Goal: Information Seeking & Learning: Learn about a topic

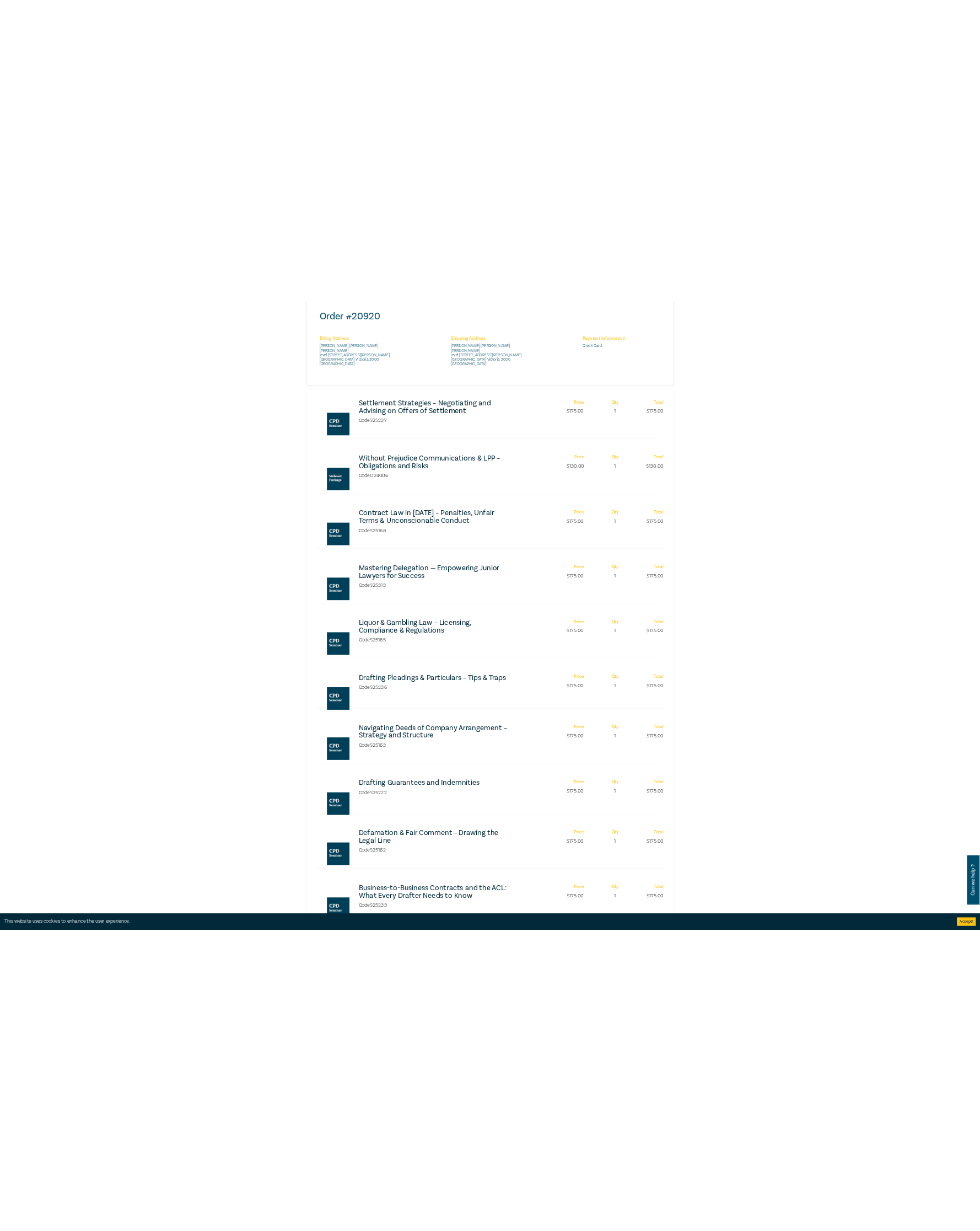
scroll to position [341, 0]
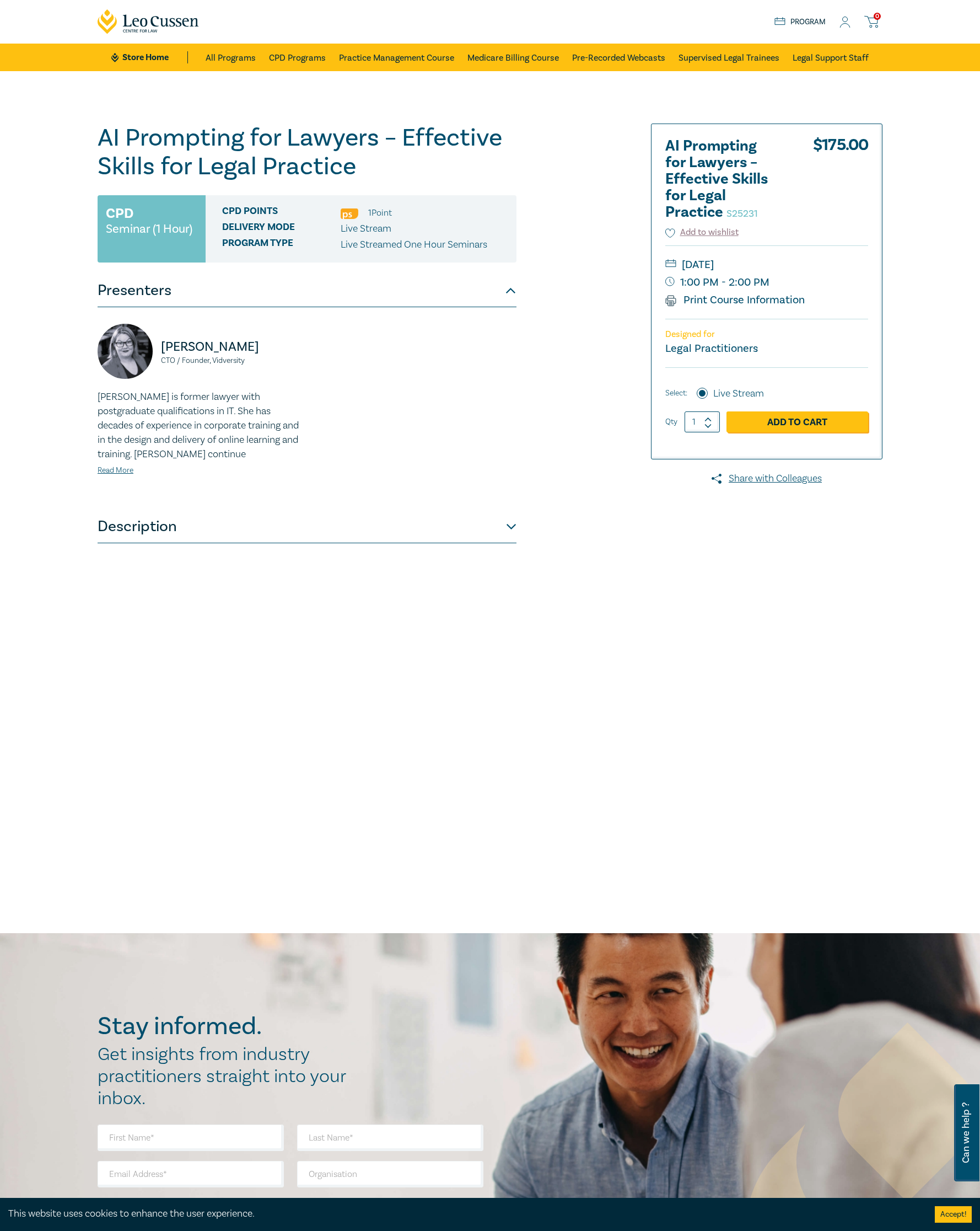
drag, startPoint x: 123, startPoint y: 670, endPoint x: 238, endPoint y: 658, distance: 115.6
click at [123, 670] on div "AI Prompting for Lawyers – Effective Skills for Legal Practice S25231 CPD Semin…" at bounding box center [307, 399] width 419 height 551
click at [513, 527] on button "Description" at bounding box center [307, 527] width 419 height 33
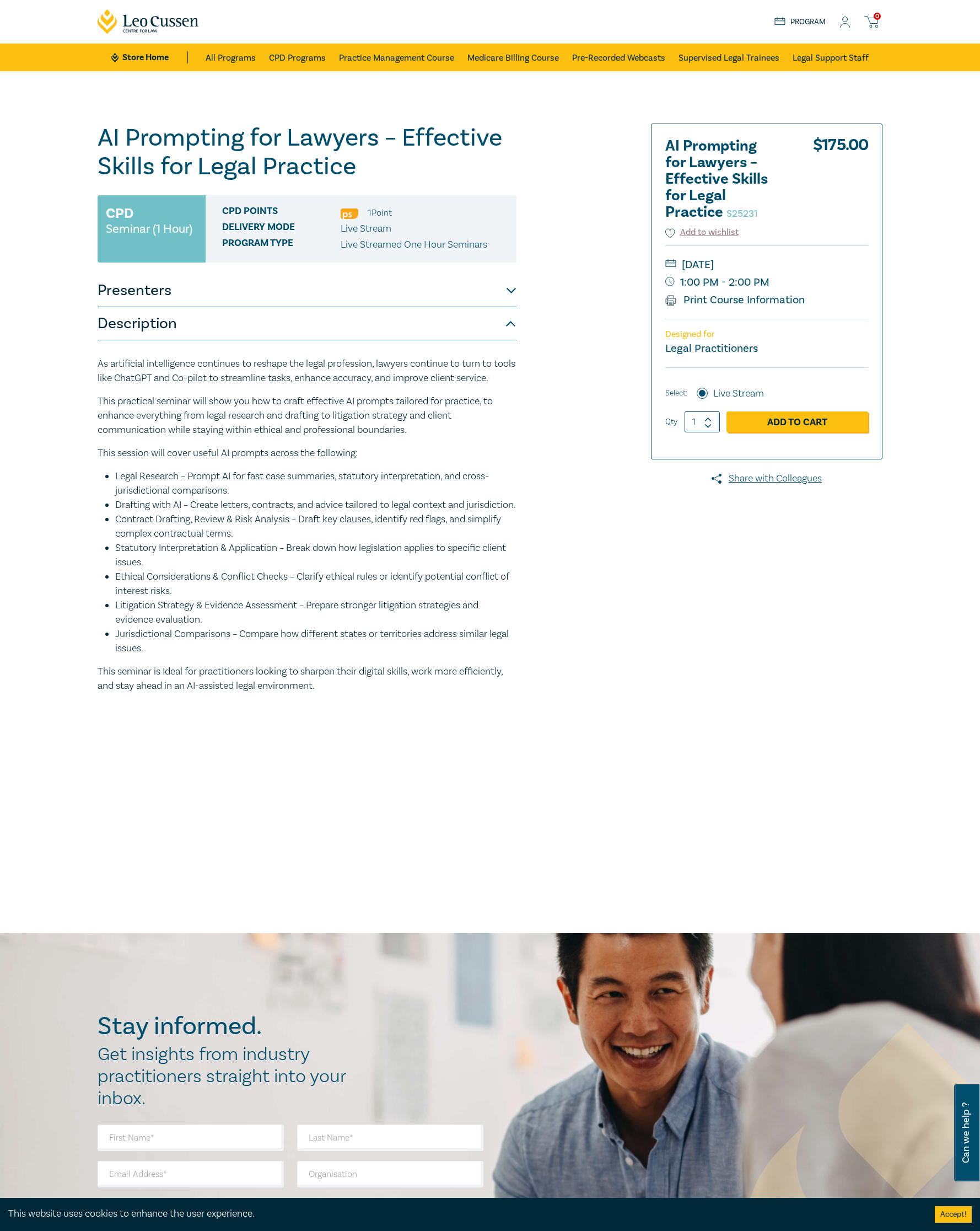
click at [515, 293] on button "Presenters" at bounding box center [307, 290] width 419 height 33
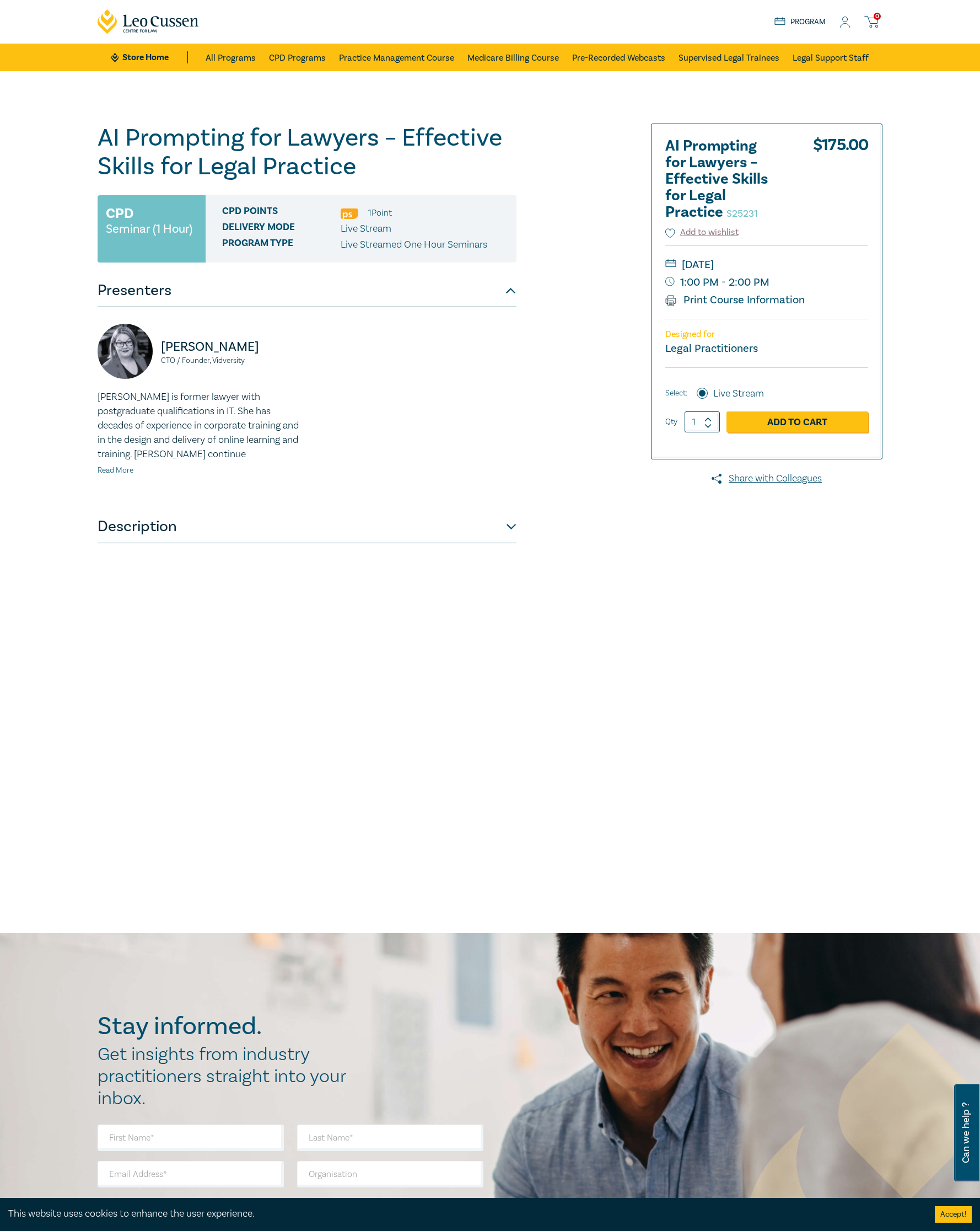
click at [132, 469] on link "Read More" at bounding box center [115, 470] width 36 height 10
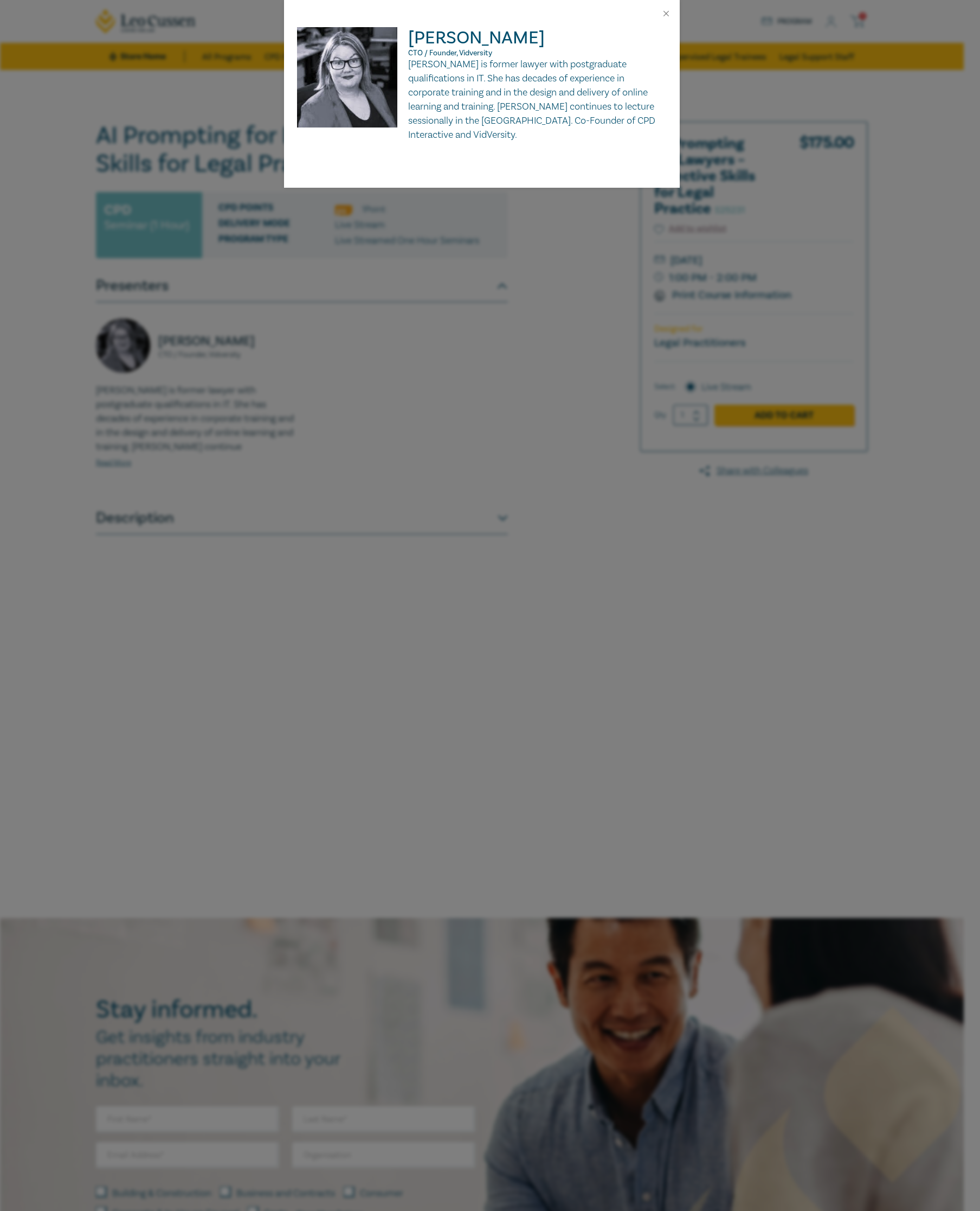
drag, startPoint x: 541, startPoint y: 141, endPoint x: 388, endPoint y: 50, distance: 178.0
click at [388, 50] on div "Natalie Wieland CTO / Founder, Vidversity Natalie is former lawyer with postgra…" at bounding box center [481, 84] width 370 height 114
copy div "Natalie Wieland CTO / Founder, Vidversity Natalie is former lawyer with postgra…"
click at [548, 621] on div "Natalie Wieland CTO / Founder, Vidversity Natalie is former lawyer with postgra…" at bounding box center [490, 606] width 980 height 1211
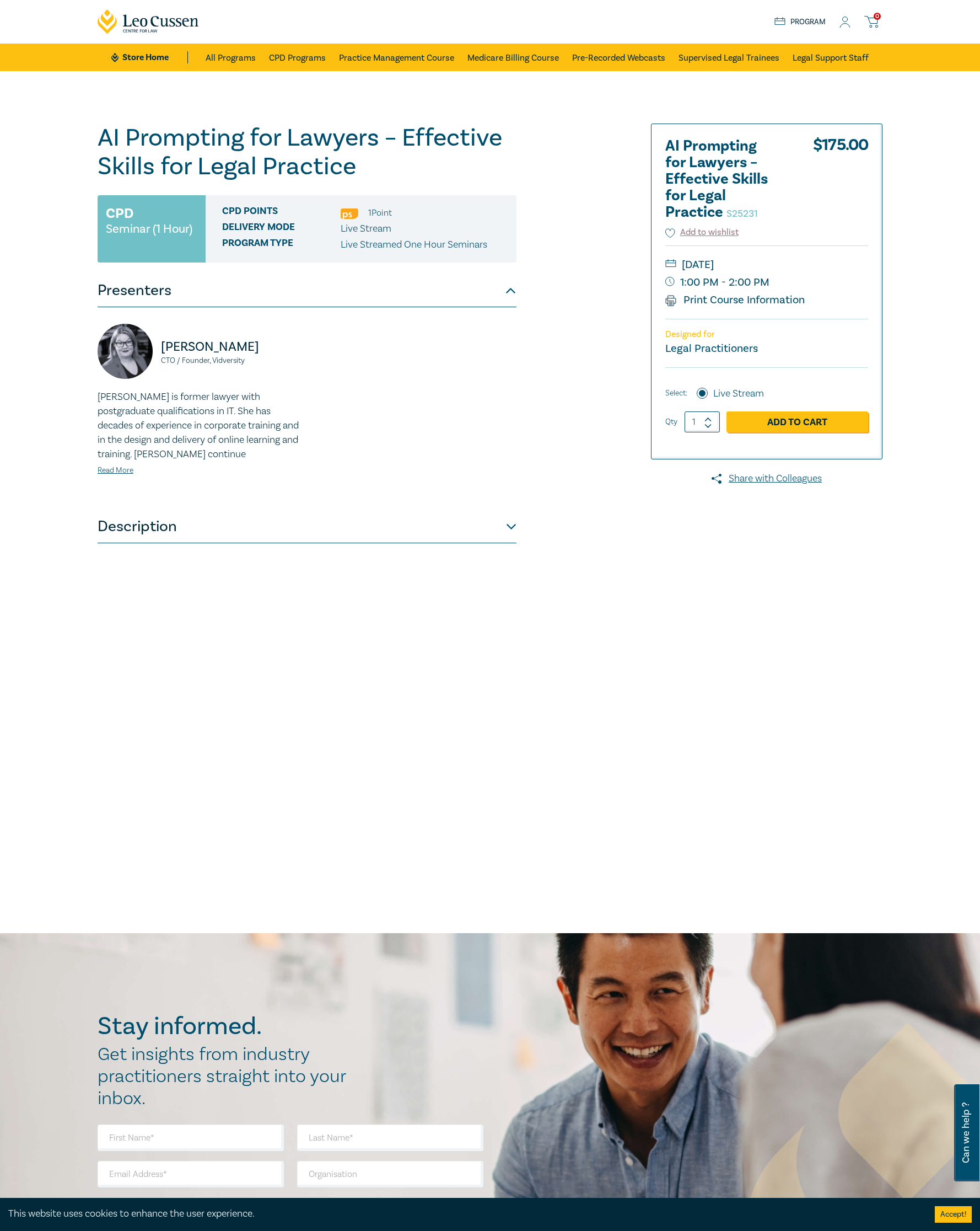
click at [592, 643] on div "AI Prompting for Lawyers – Effective Skills for Legal Practice S25231 CPD Semin…" at bounding box center [357, 399] width 533 height 551
click at [465, 538] on div "AI Prompting for Lawyers – Effective Skills for Legal Practice S25231 CPD Semin…" at bounding box center [307, 399] width 419 height 551
click at [464, 531] on button "Description" at bounding box center [307, 527] width 419 height 33
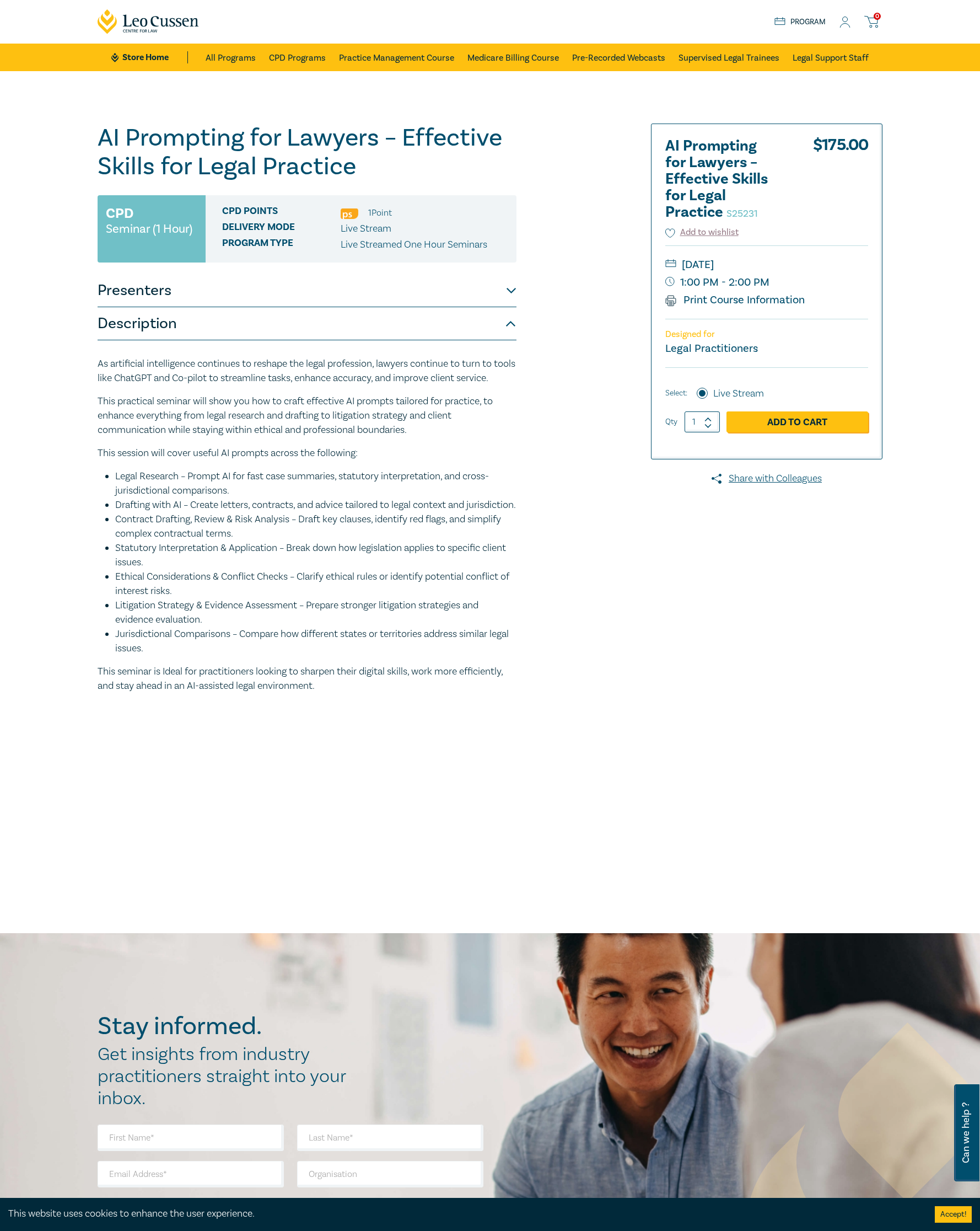
drag, startPoint x: 335, startPoint y: 727, endPoint x: 82, endPoint y: 371, distance: 436.7
click at [82, 371] on div "AI Prompting for Lawyers – Effective Skills for Legal Practice S25231 CPD Semin…" at bounding box center [490, 421] width 980 height 700
copy div "As artificial intelligence continues to reshape the legal profession, lawyers c…"
click at [585, 557] on div "AI Prompting for Lawyers – Effective Skills for Legal Practice S25231 CPD Semin…" at bounding box center [357, 420] width 533 height 595
drag, startPoint x: 137, startPoint y: 323, endPoint x: 110, endPoint y: 323, distance: 27.0
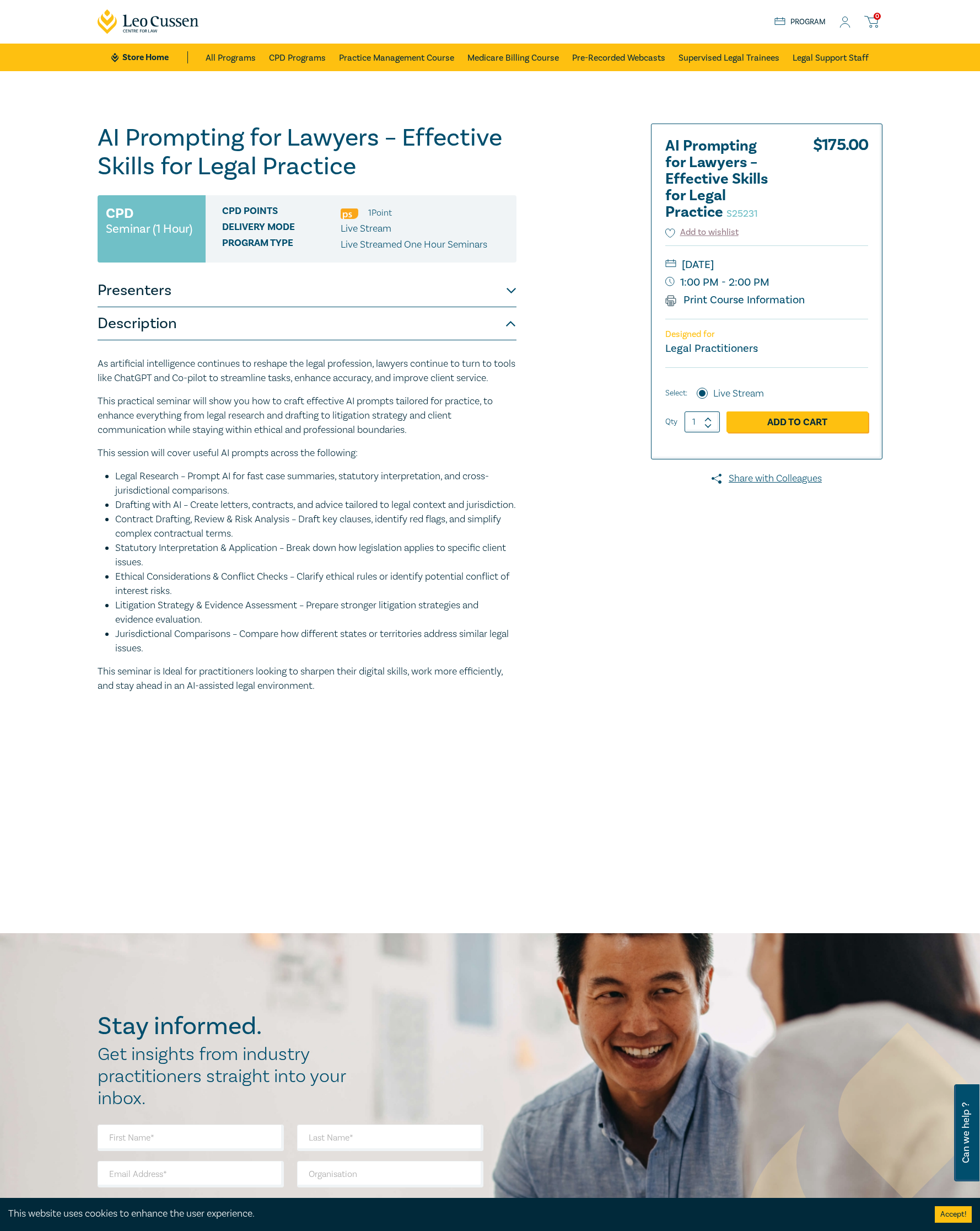
click at [110, 323] on button "Description" at bounding box center [307, 323] width 419 height 33
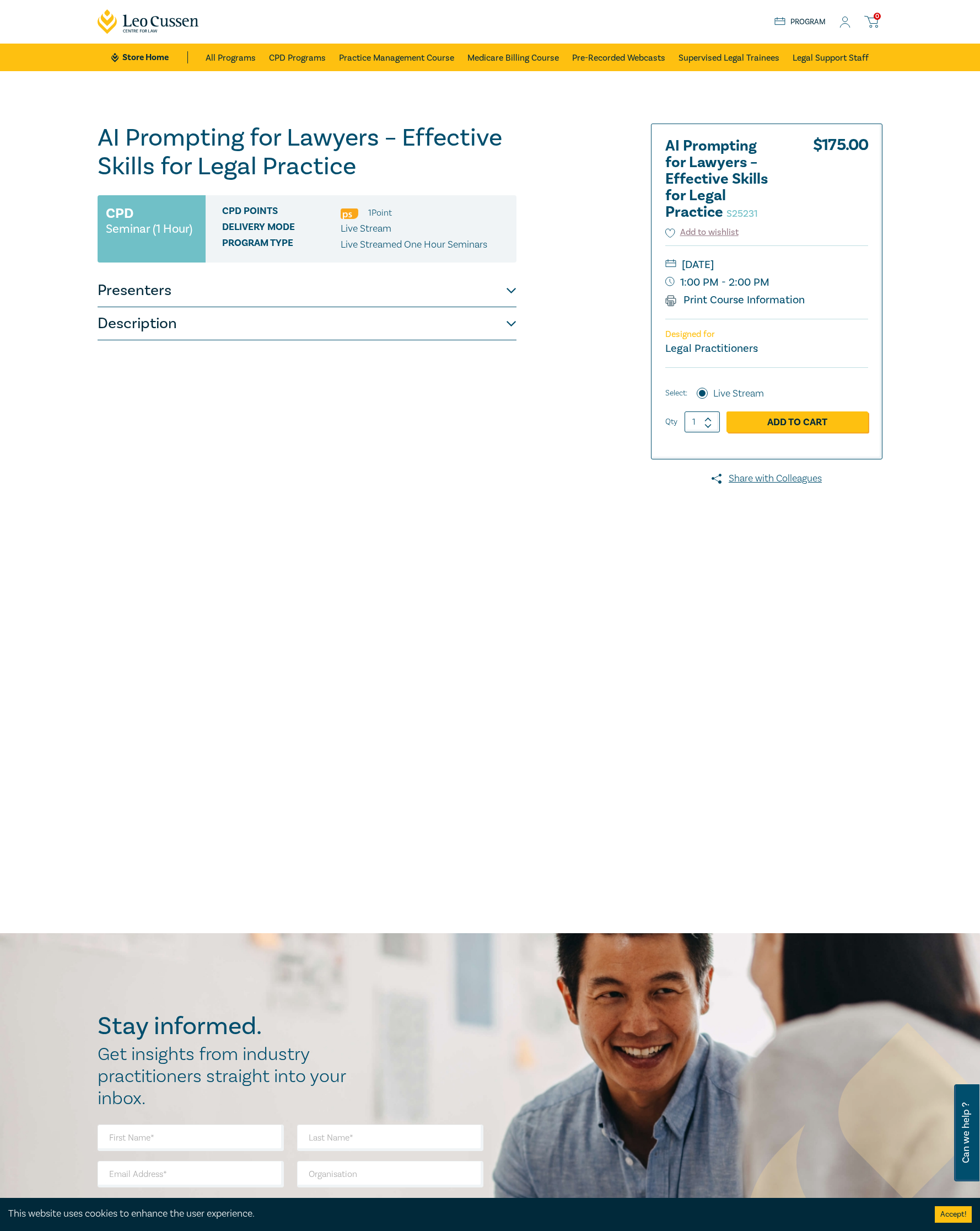
click at [574, 632] on div "AI Prompting for Lawyers – Effective Skills for Legal Practice S25231 CPD Semin…" at bounding box center [357, 399] width 533 height 551
click at [246, 290] on button "Presenters" at bounding box center [307, 290] width 419 height 33
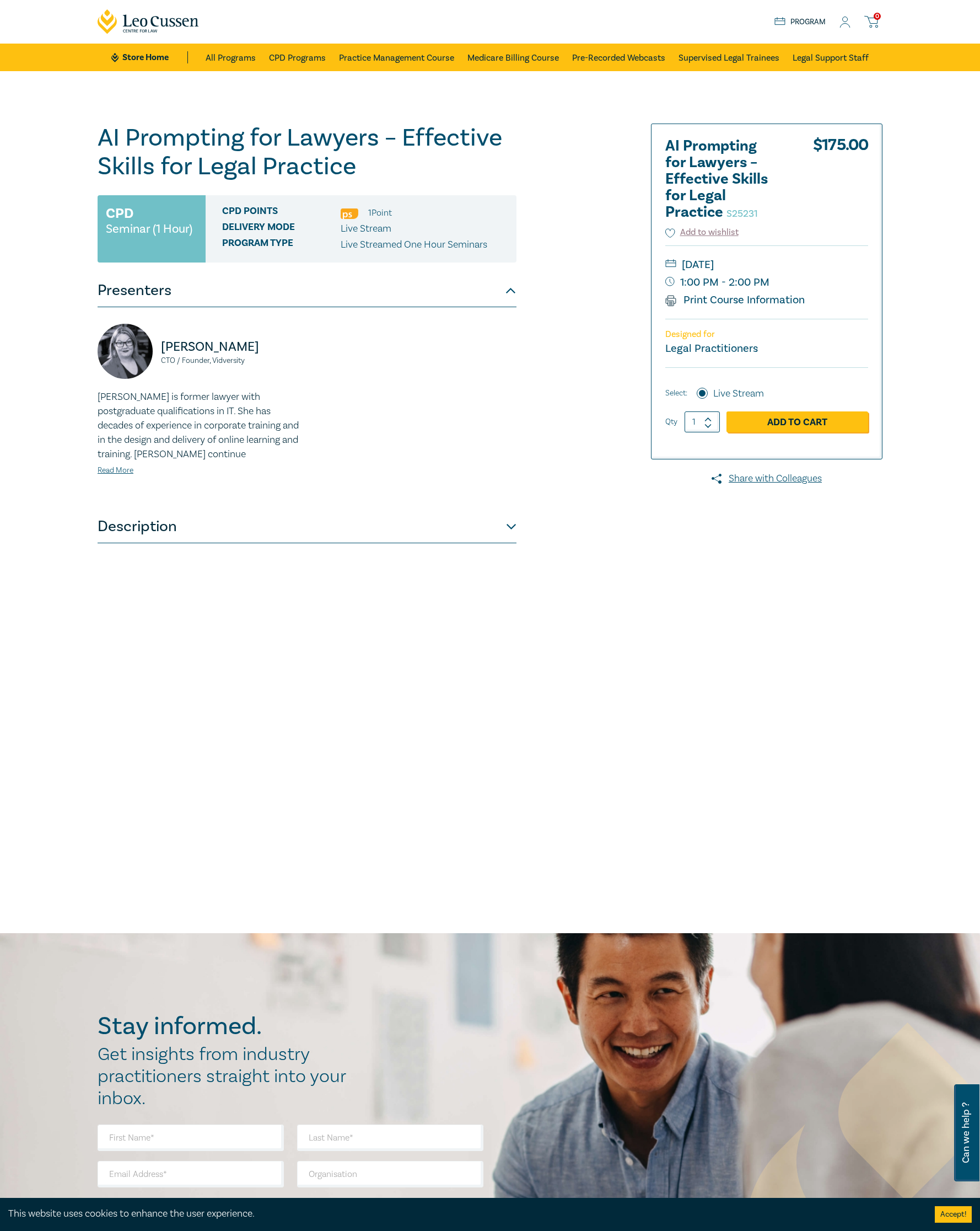
drag, startPoint x: 619, startPoint y: 739, endPoint x: 608, endPoint y: 730, distance: 14.2
click at [619, 739] on div "AI Prompting for Lawyers – Effective Skills for Legal Practice S25231 CPD Semin…" at bounding box center [490, 501] width 980 height 861
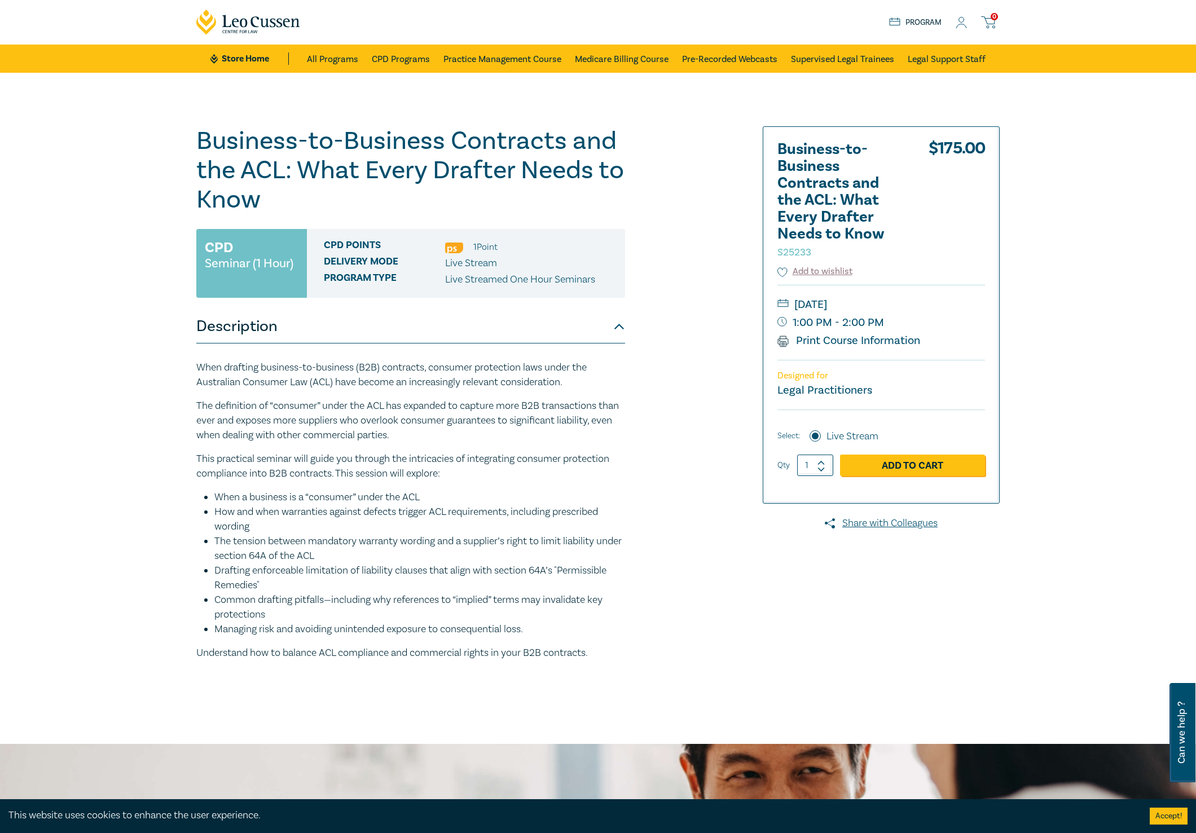
click at [708, 461] on div "Business-to-Business Contracts and the ACL: What Every Drafter Needs to Know S2…" at bounding box center [462, 408] width 545 height 564
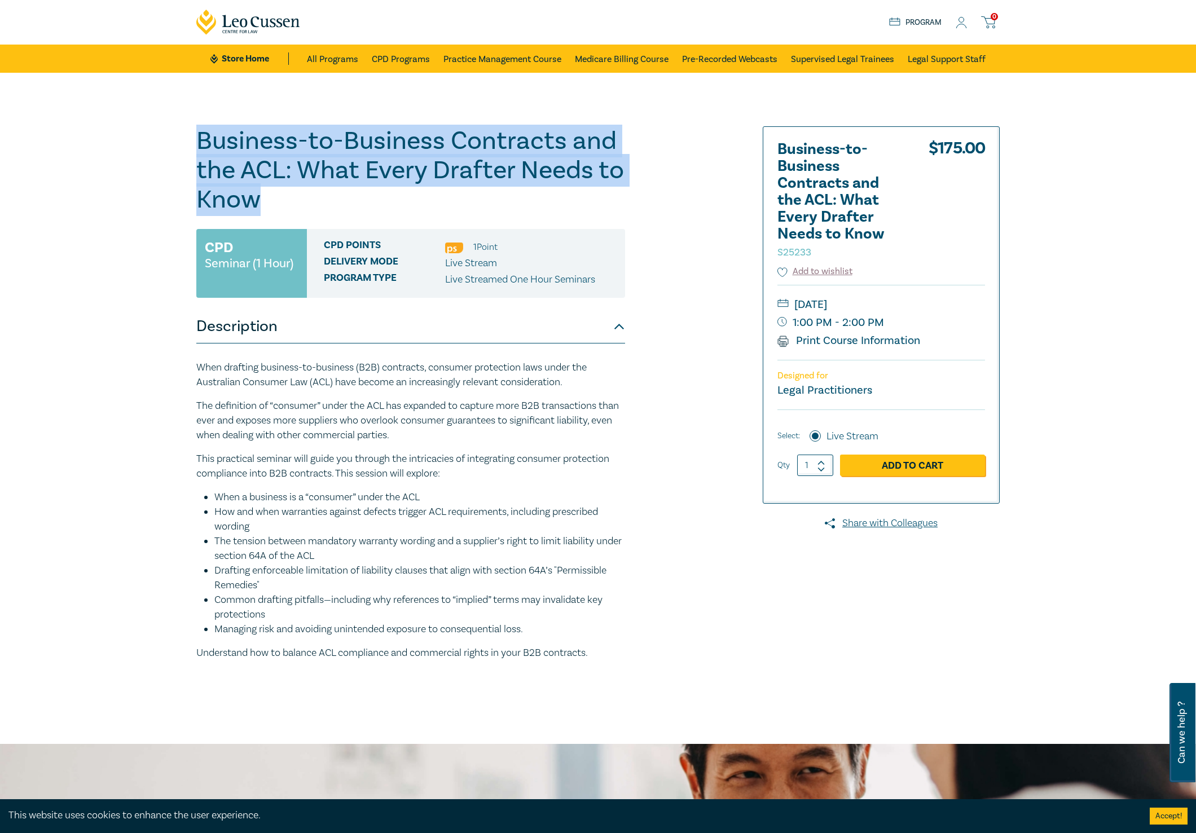
drag, startPoint x: 195, startPoint y: 138, endPoint x: 271, endPoint y: 196, distance: 95.7
click at [271, 196] on div "Business-to-Business Contracts and the ACL: What Every Drafter Needs to Know S2…" at bounding box center [462, 408] width 545 height 564
copy h1 "Business-to-Business Contracts and the ACL: What Every Drafter Needs to Know"
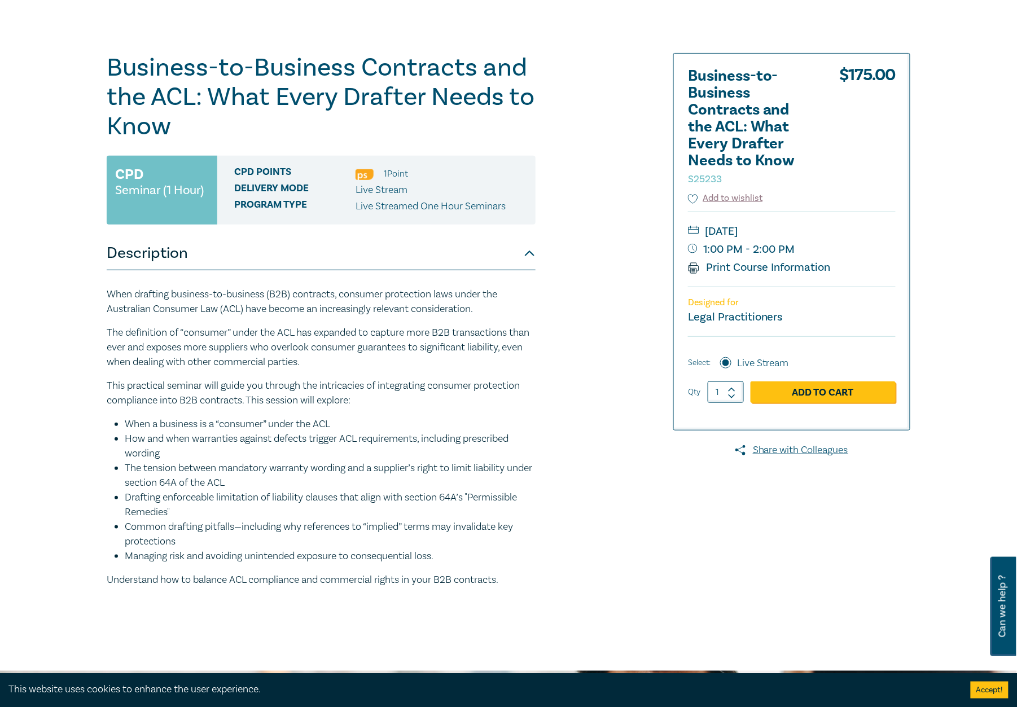
scroll to position [75, 0]
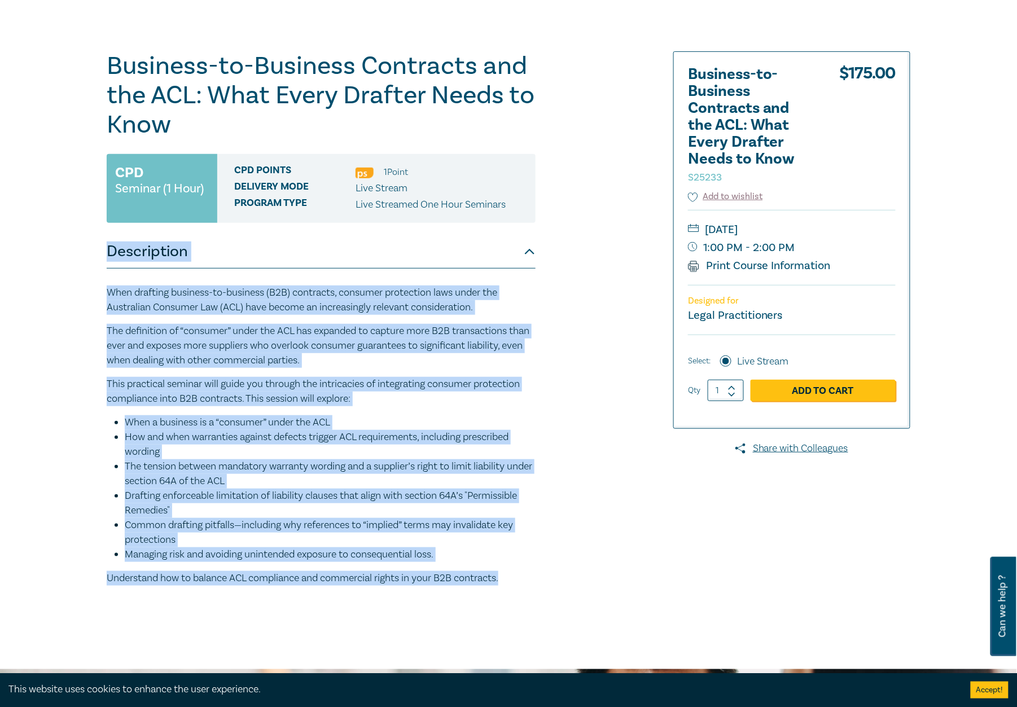
drag, startPoint x: 97, startPoint y: 248, endPoint x: 513, endPoint y: 572, distance: 527.1
click at [513, 572] on div "Business-to-Business Contracts and the ACL: What Every Drafter Needs to Know S2…" at bounding box center [508, 334] width 1017 height 672
copy div "Loremipsumd Sita consecte adipisci-el-seddoeiu (T4I) utlaboree, dolorema aliqua…"
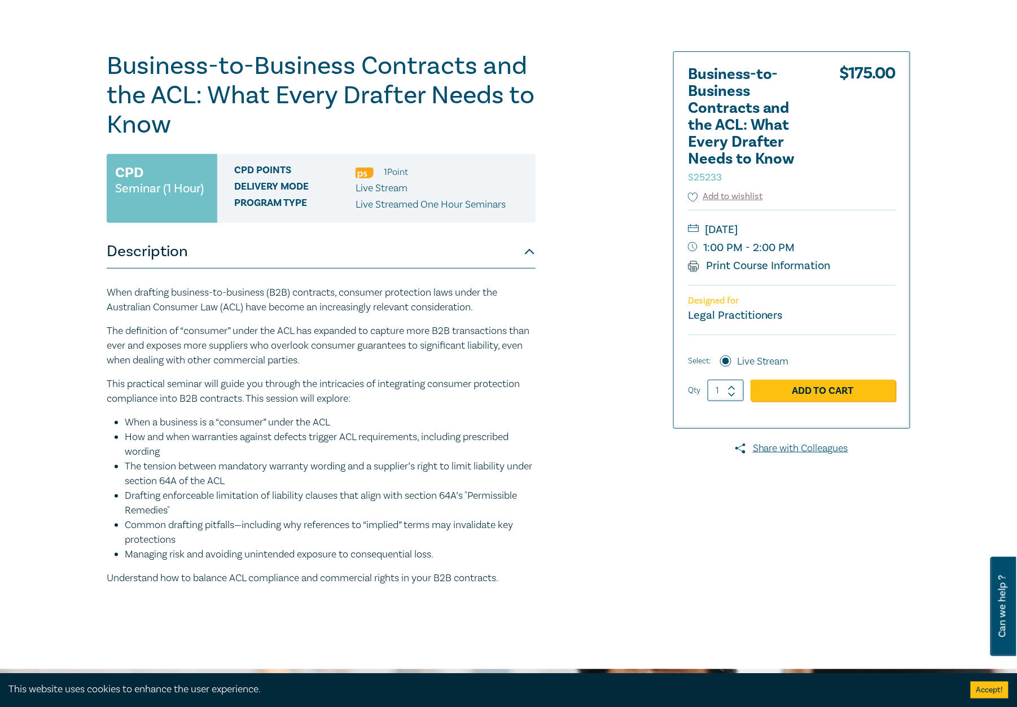
click at [907, 504] on div at bounding box center [780, 333] width 273 height 564
click at [820, 266] on link "Print Course Information" at bounding box center [759, 265] width 143 height 15
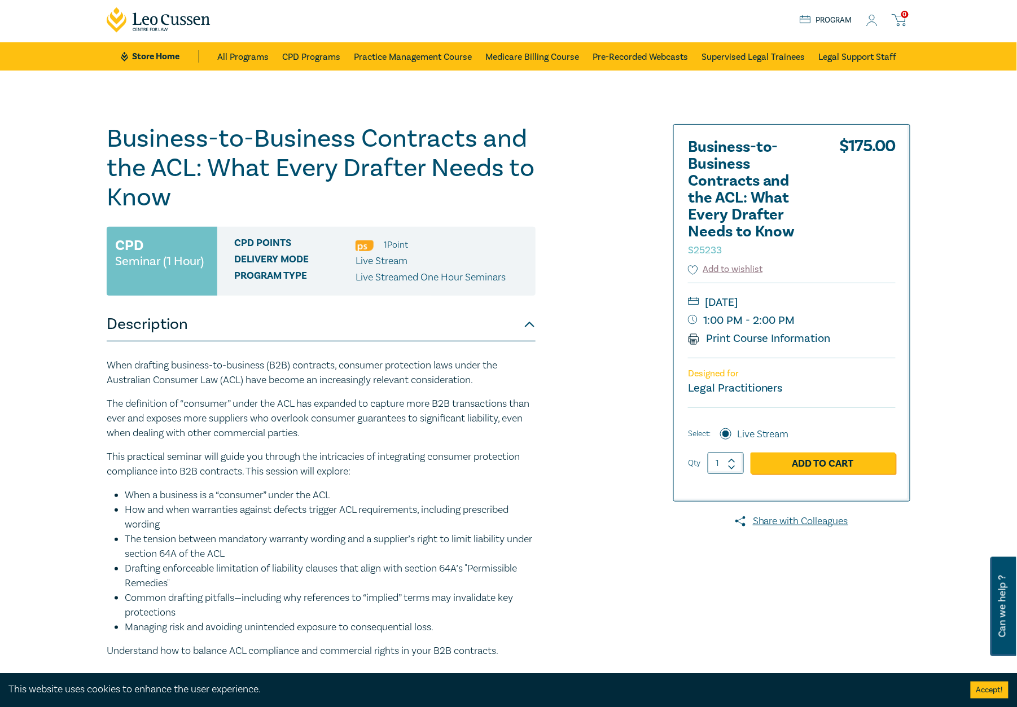
scroll to position [0, 0]
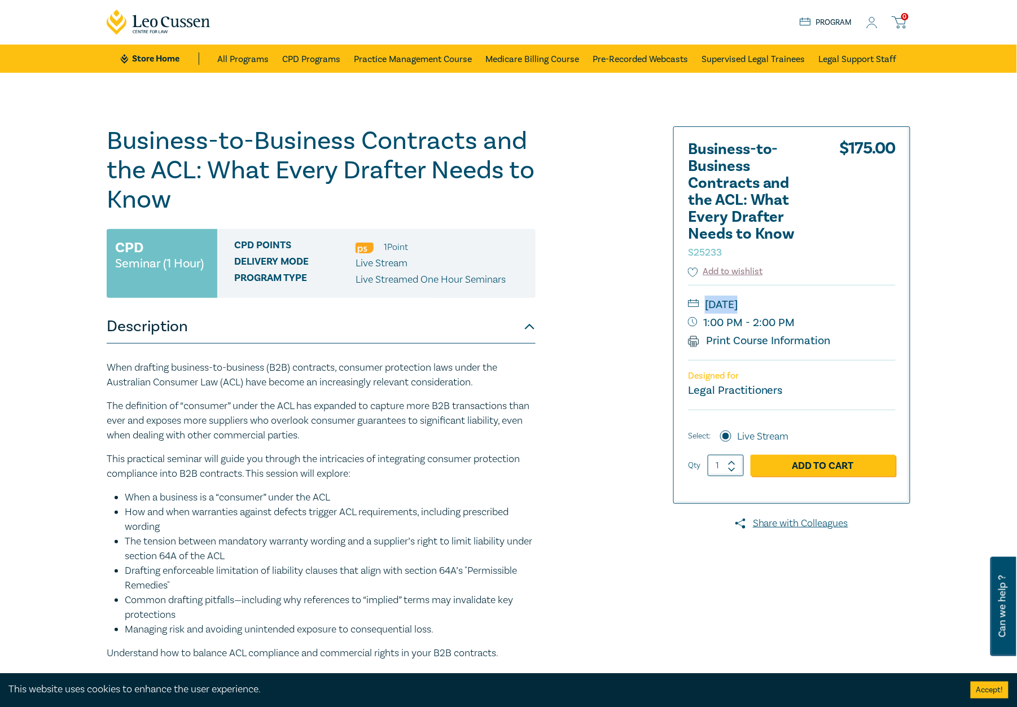
drag, startPoint x: 835, startPoint y: 319, endPoint x: 705, endPoint y: 308, distance: 130.8
click at [705, 308] on div "[DATE] 1:00 PM - 2:00 PM Print Course Information" at bounding box center [792, 322] width 208 height 75
click at [786, 330] on small "1:00 PM - 2:00 PM" at bounding box center [792, 323] width 208 height 18
drag, startPoint x: 705, startPoint y: 306, endPoint x: 791, endPoint y: 330, distance: 89.7
click at [791, 330] on div "[DATE] 1:00 PM - 2:00 PM Print Course Information" at bounding box center [792, 322] width 208 height 75
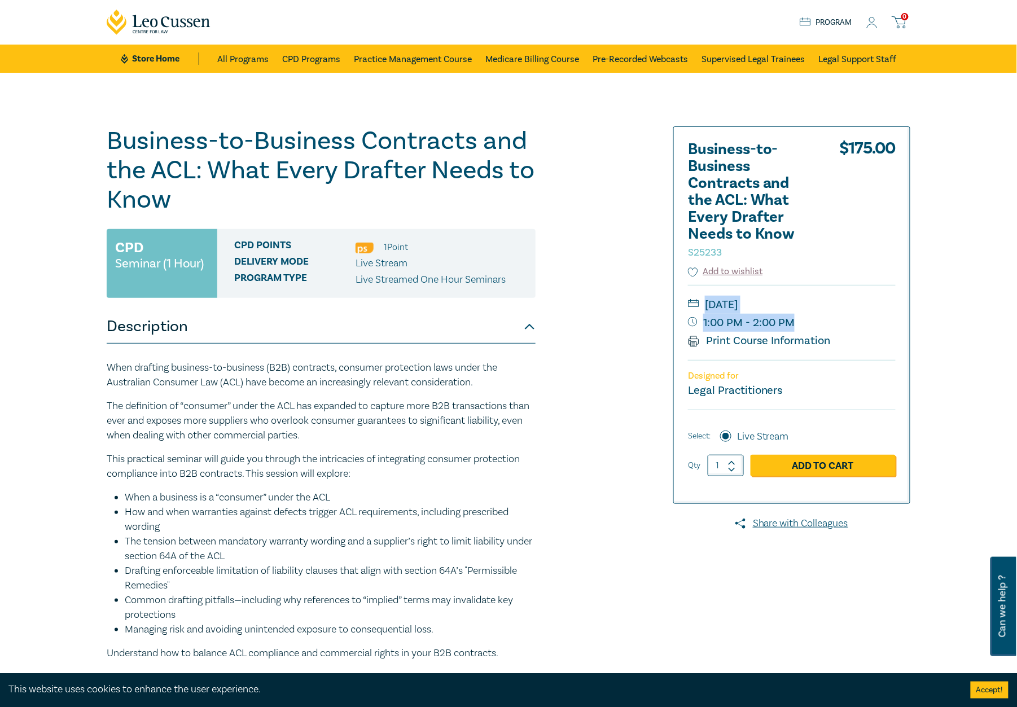
copy div "[DATE] 1:00 PM - 2:00 PM"
